Goal: Book appointment/travel/reservation

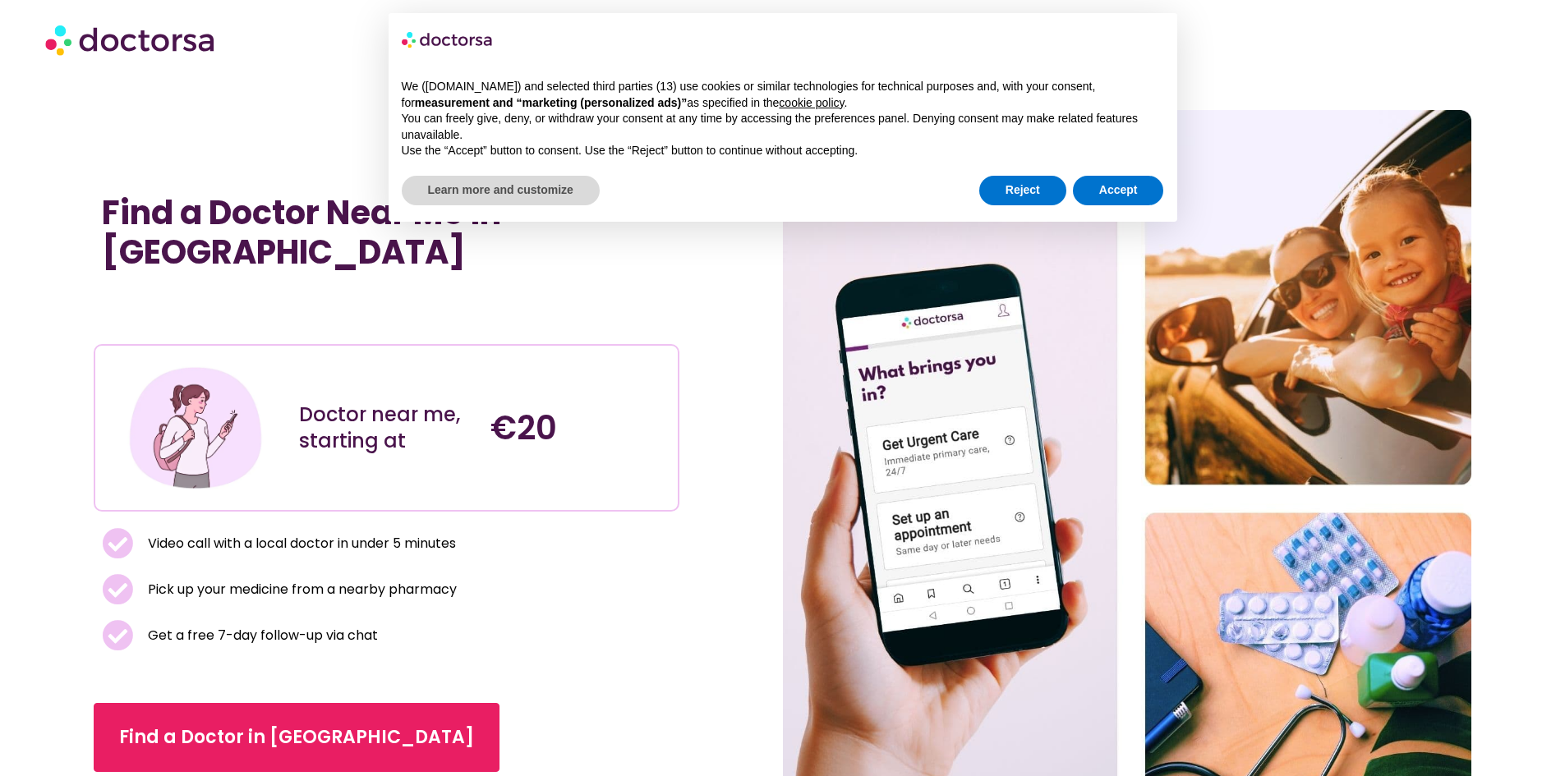
click at [1107, 173] on div "Reject Accept" at bounding box center [1071, 191] width 185 height 36
click at [1107, 185] on button "Accept" at bounding box center [1118, 191] width 91 height 30
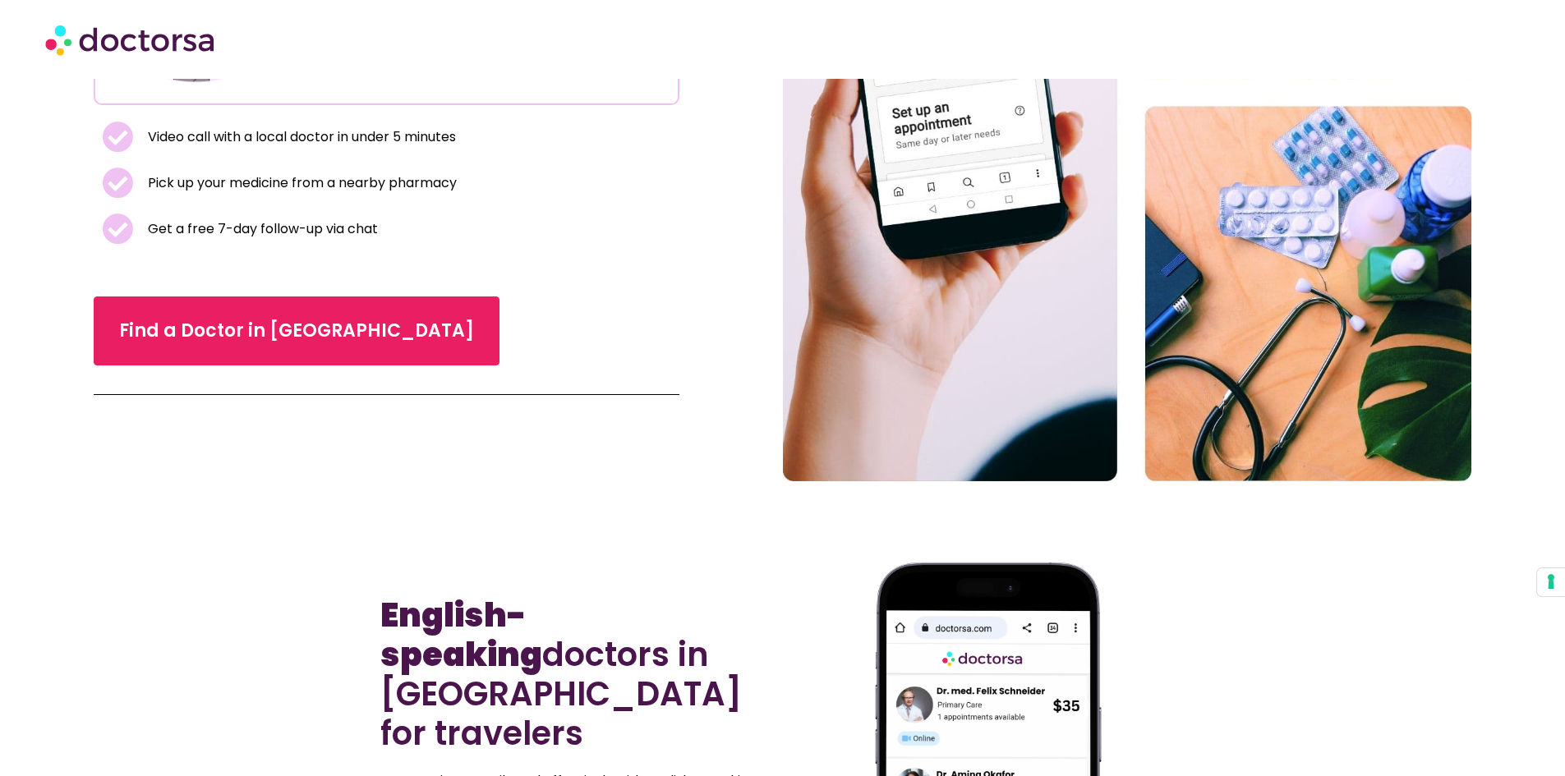
scroll to position [411, 0]
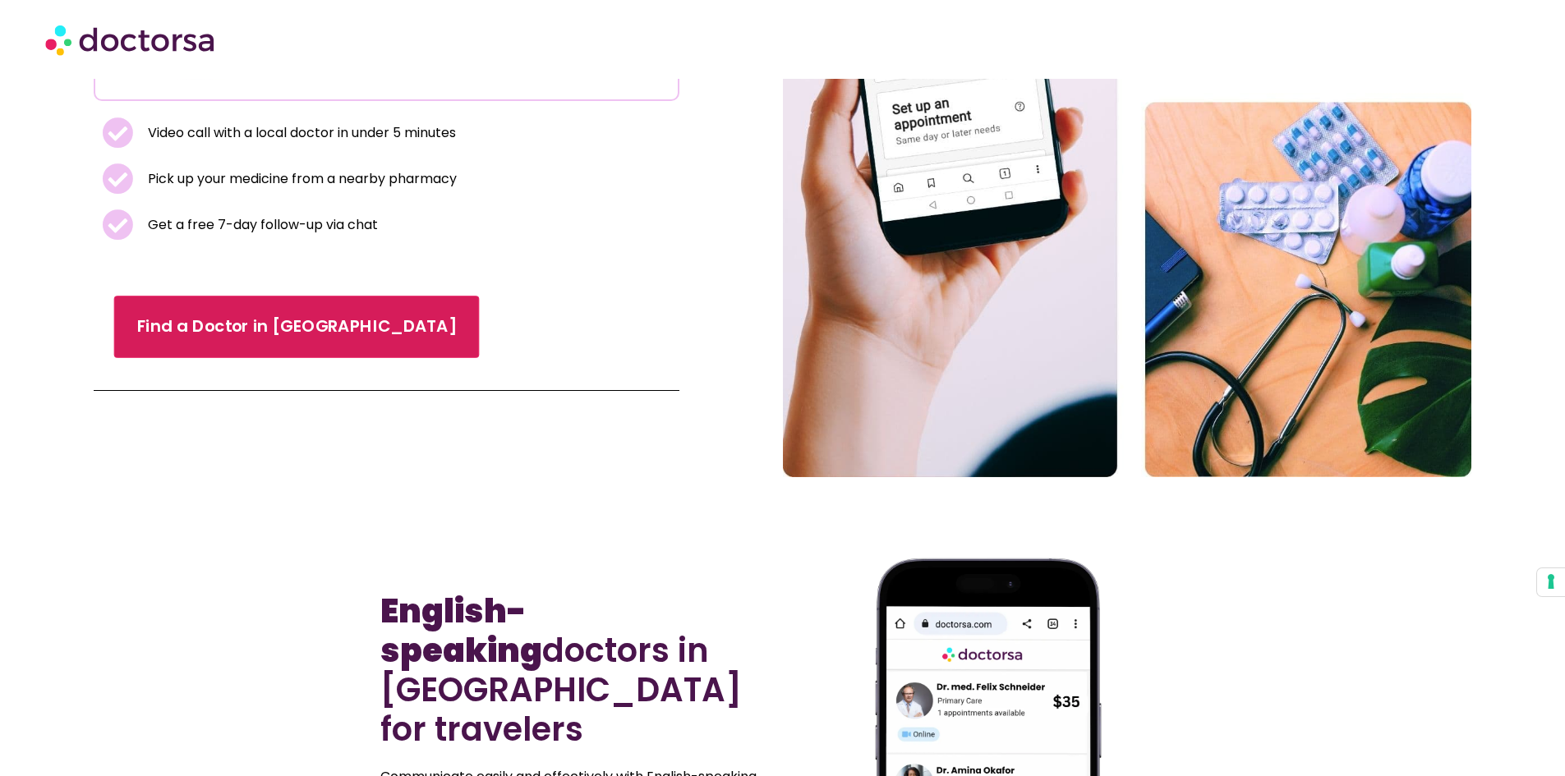
click at [245, 296] on link "Find a Doctor in Poland" at bounding box center [297, 327] width 366 height 62
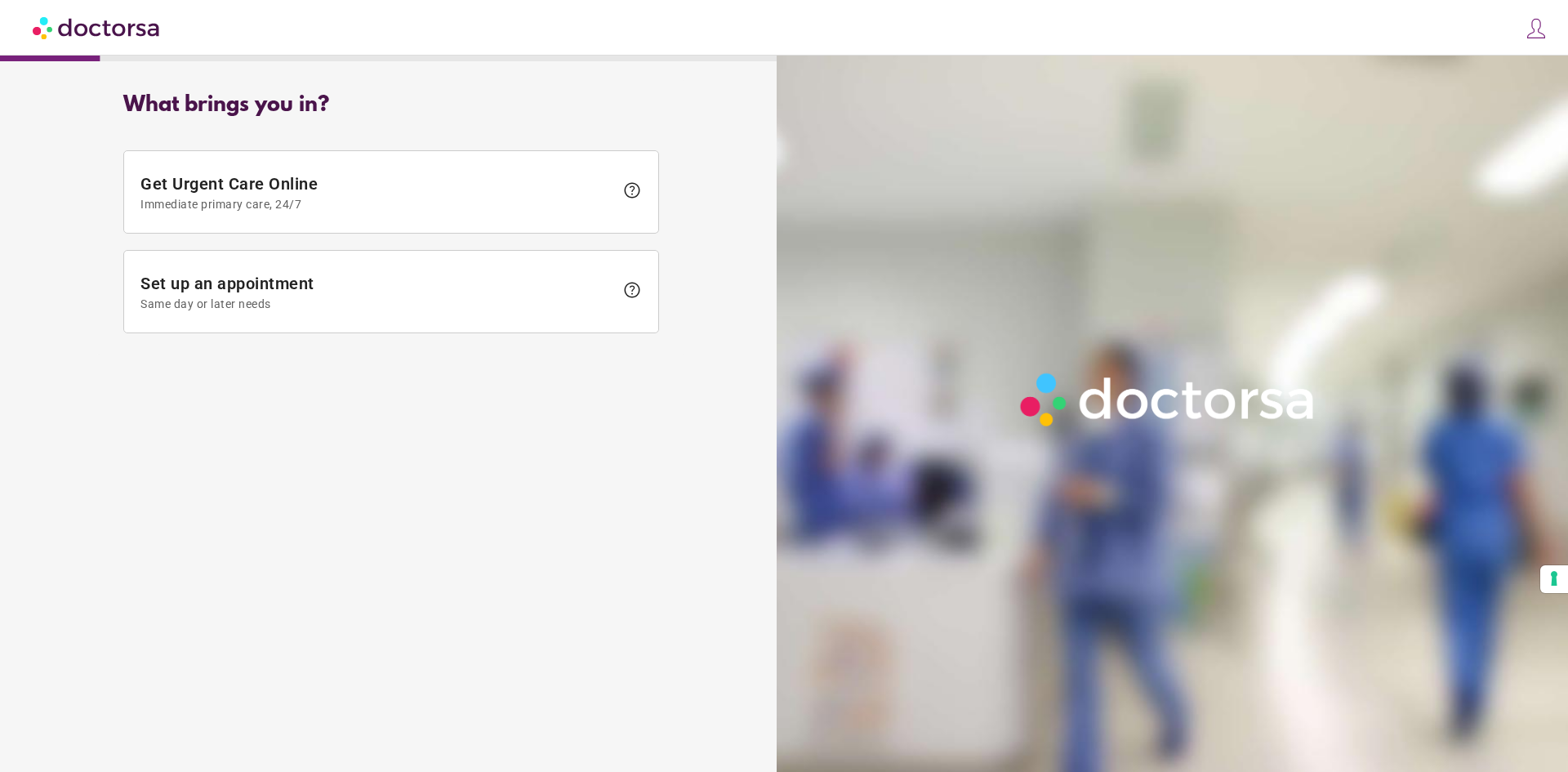
click at [276, 295] on span "Set up an appointment Same day or later needs" at bounding box center [377, 291] width 473 height 37
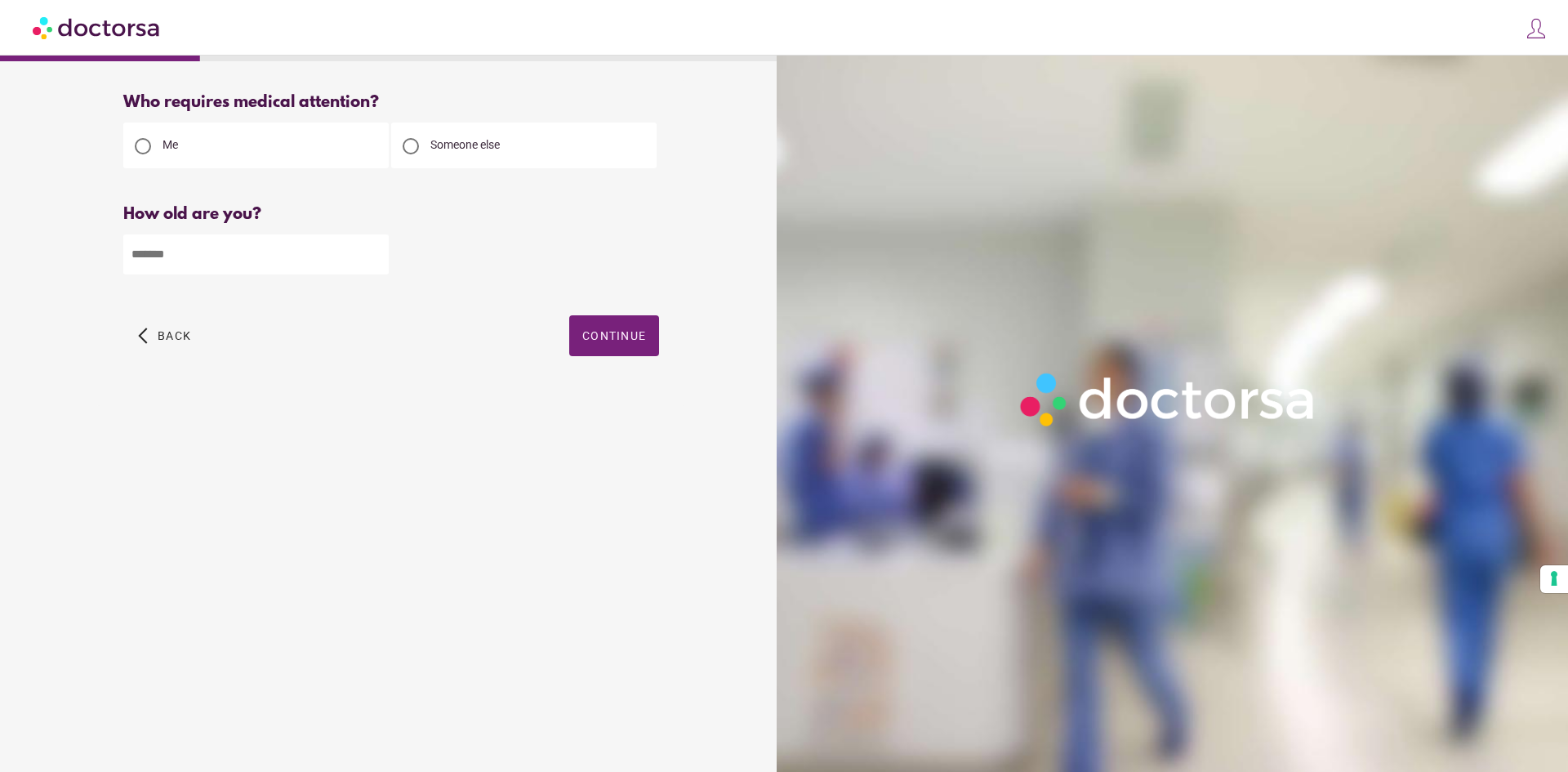
click at [313, 267] on input "number" at bounding box center [256, 255] width 265 height 40
click at [477, 141] on span "Someone else" at bounding box center [465, 144] width 70 height 13
click at [273, 263] on input "number" at bounding box center [256, 255] width 265 height 40
type input "*"
click at [615, 338] on span "Continue" at bounding box center [614, 335] width 64 height 13
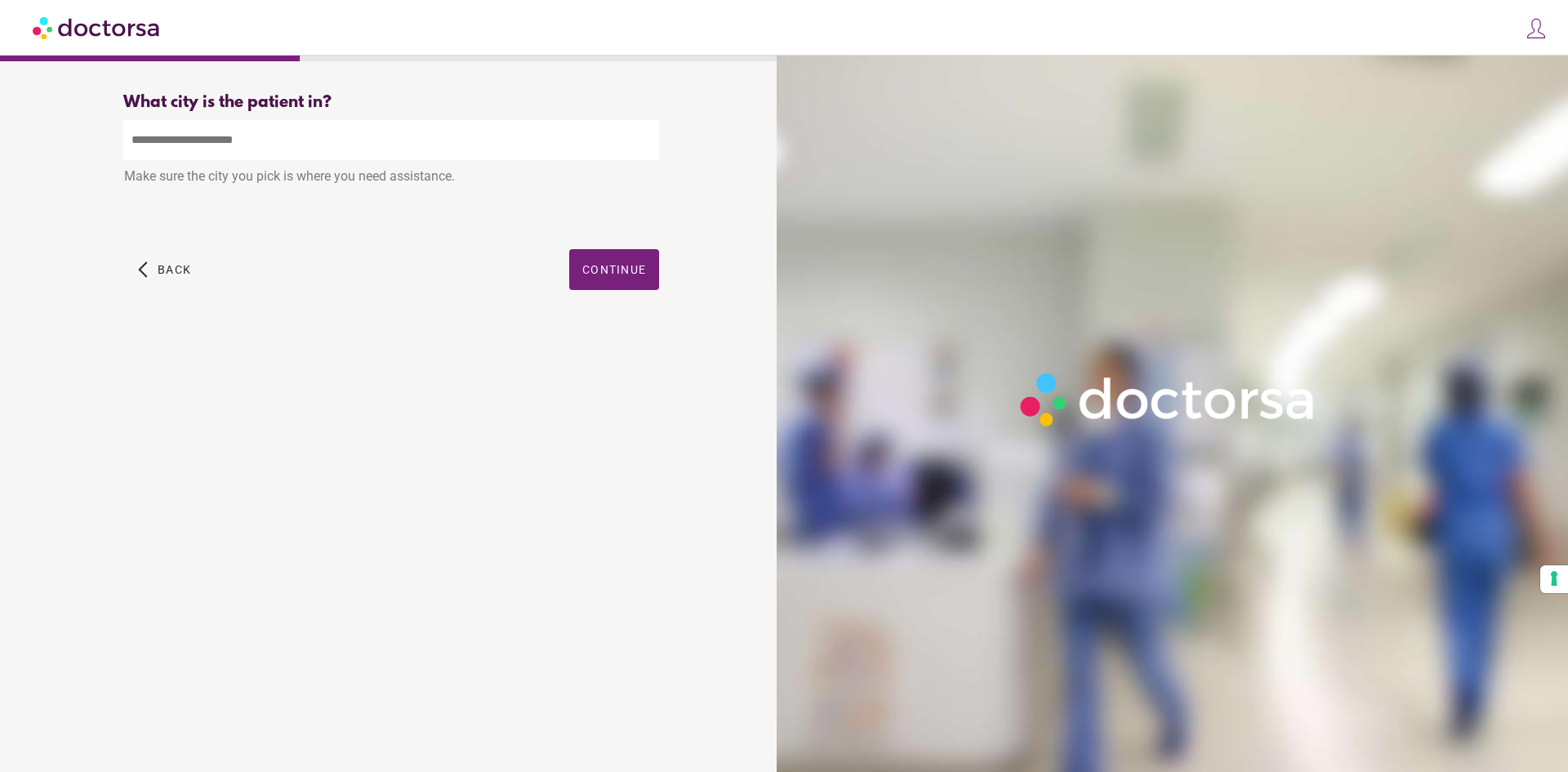
click at [178, 135] on input "text" at bounding box center [391, 140] width 536 height 40
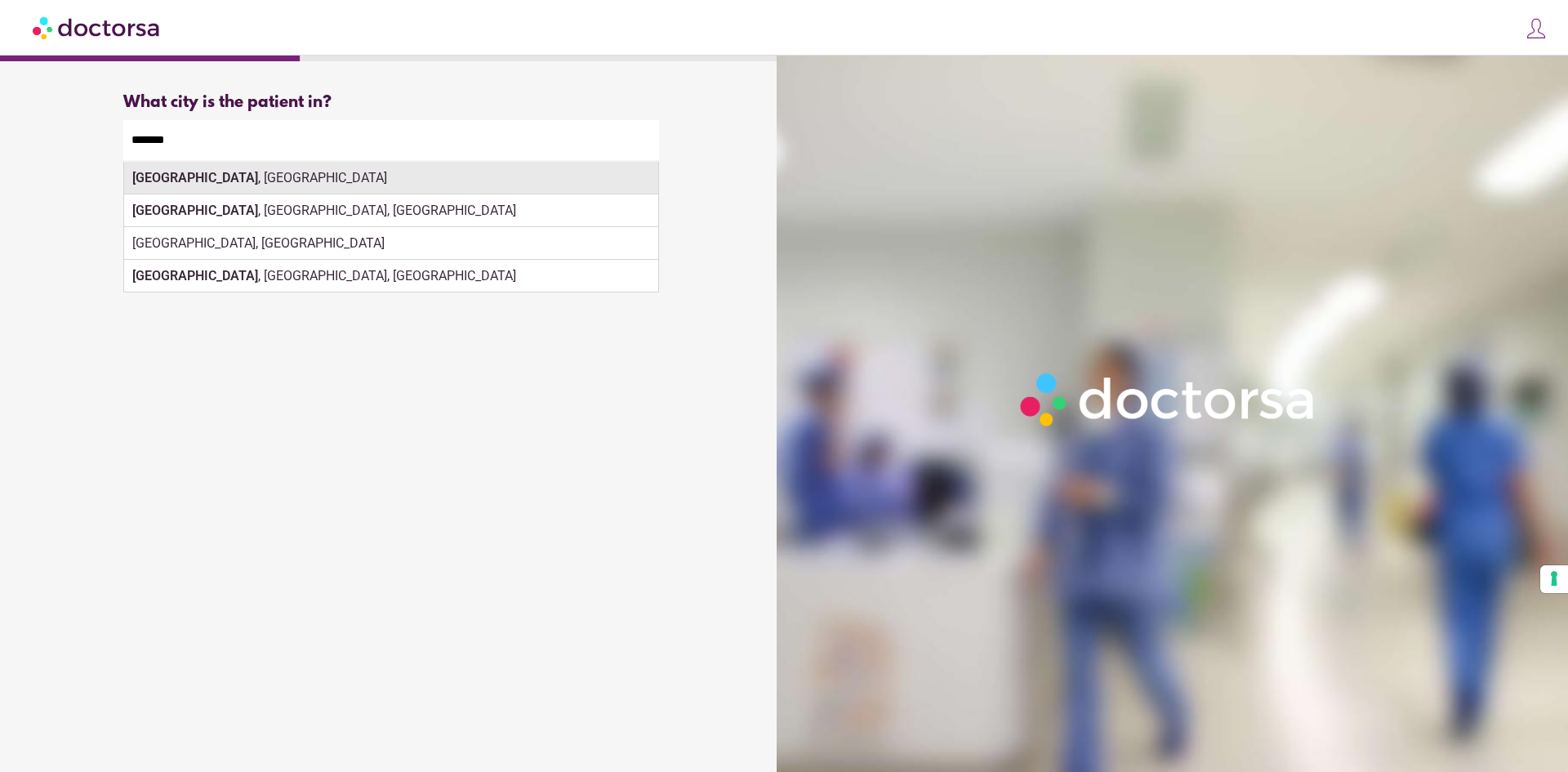
click at [194, 180] on div "[GEOGRAPHIC_DATA] , [GEOGRAPHIC_DATA]" at bounding box center [391, 178] width 534 height 33
type input "**********"
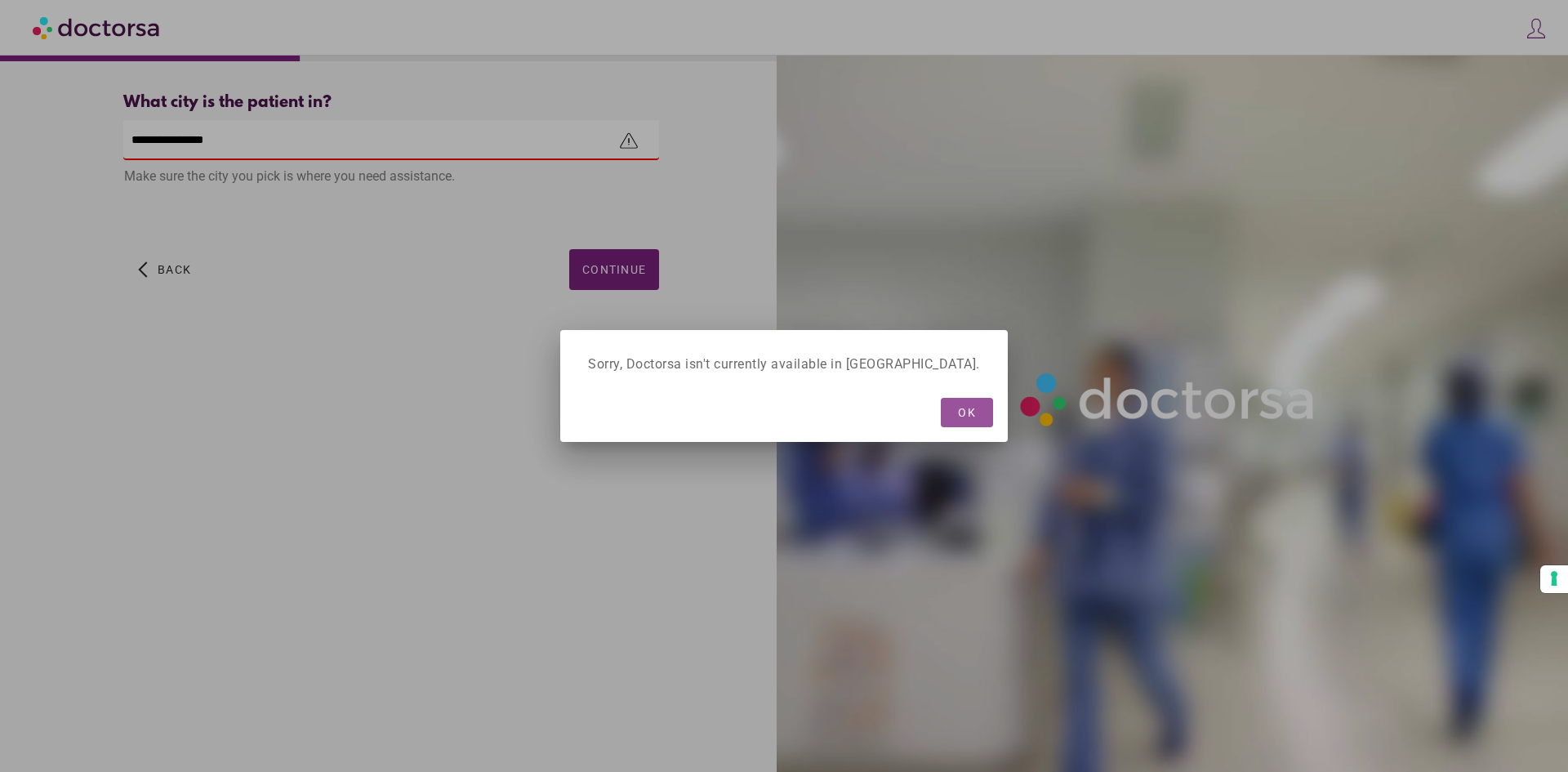
click at [958, 413] on span "OK" at bounding box center [967, 412] width 18 height 13
